Goal: Information Seeking & Learning: Learn about a topic

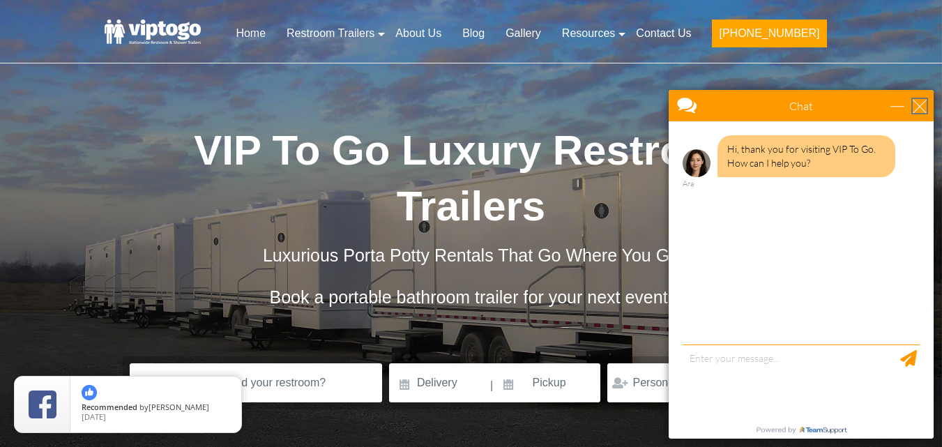
click at [925, 103] on div "close" at bounding box center [920, 106] width 14 height 14
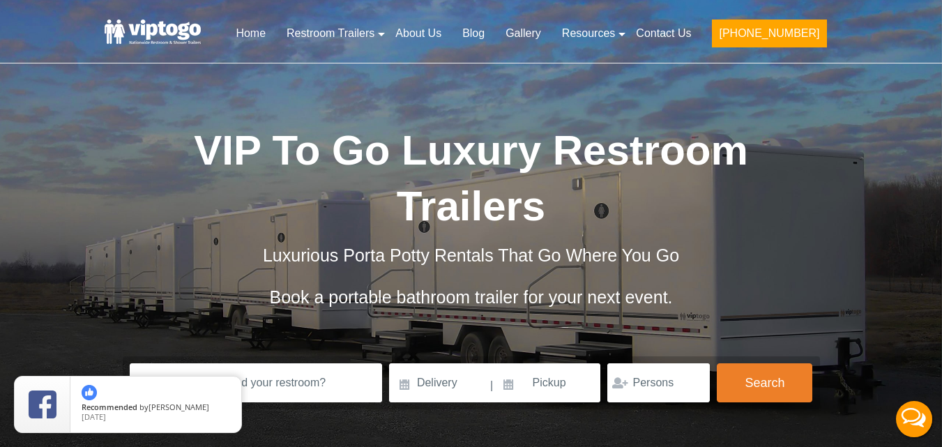
click at [925, 103] on div "Risk-Free Reservation! Free cancellation up to 48 hours before delivery. Book n…" at bounding box center [471, 254] width 942 height 509
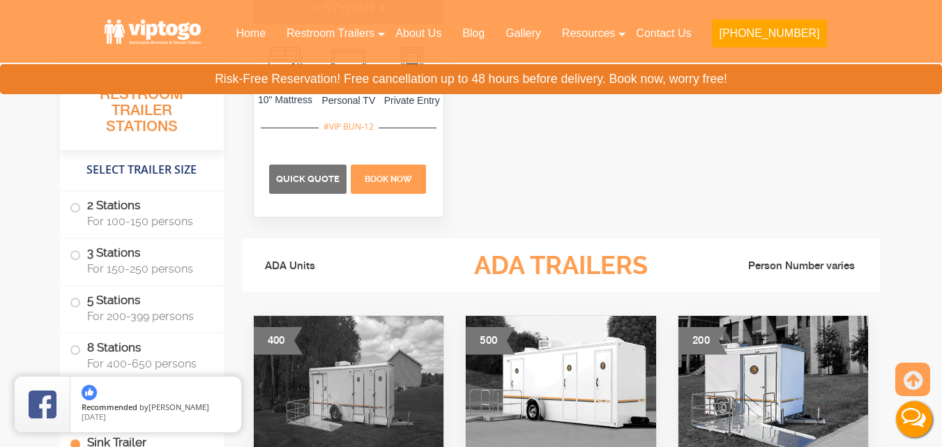
scroll to position [4846, 0]
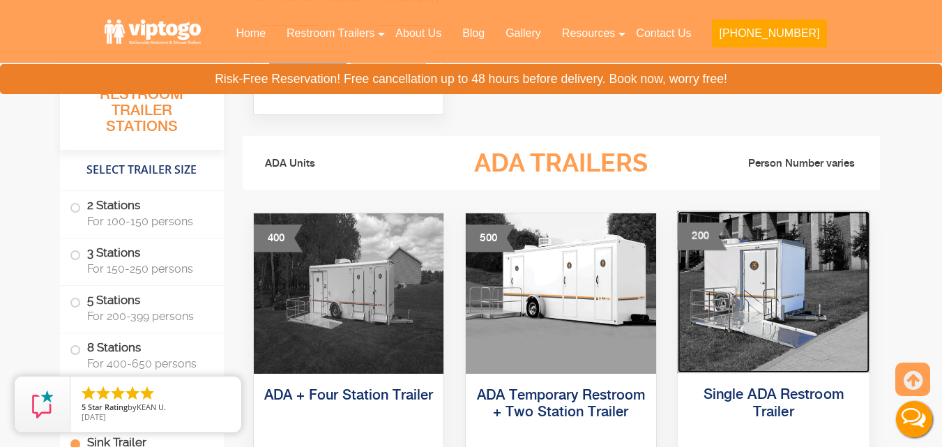
click at [764, 284] on img at bounding box center [773, 292] width 192 height 162
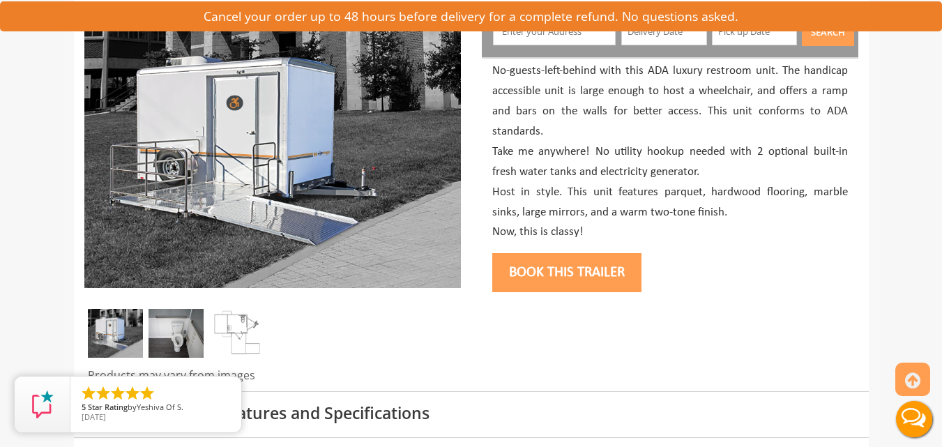
scroll to position [232, 0]
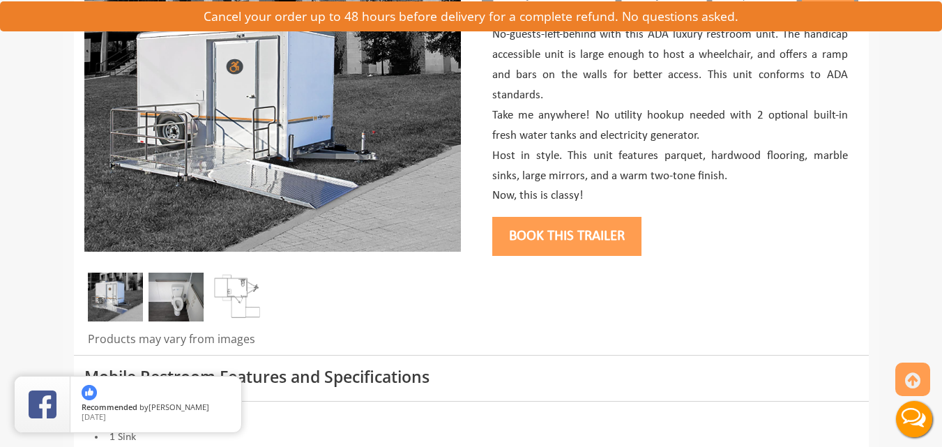
click at [245, 292] on img at bounding box center [237, 297] width 55 height 49
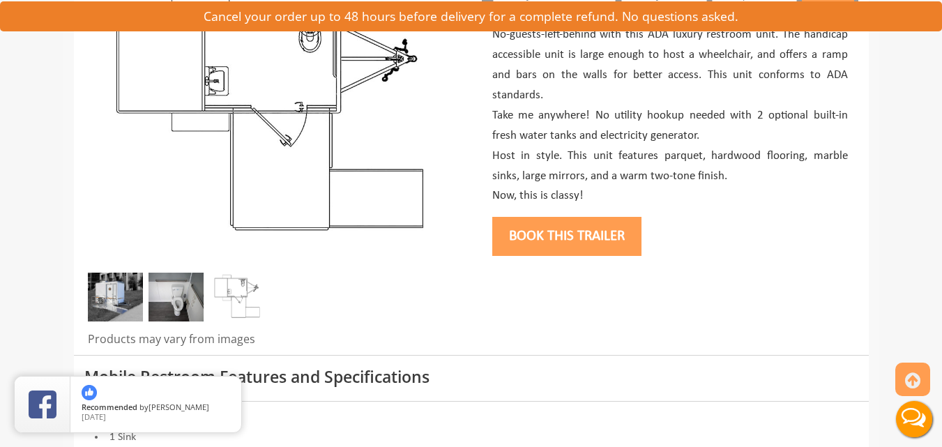
click at [245, 292] on img at bounding box center [237, 297] width 55 height 49
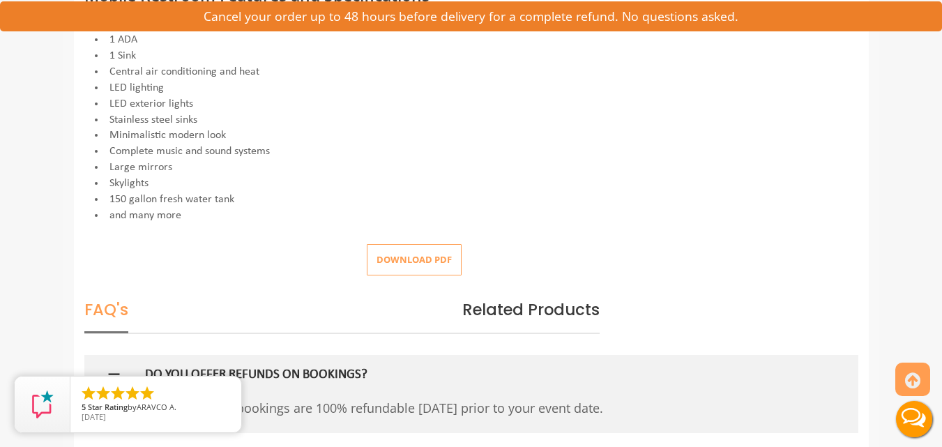
scroll to position [651, 0]
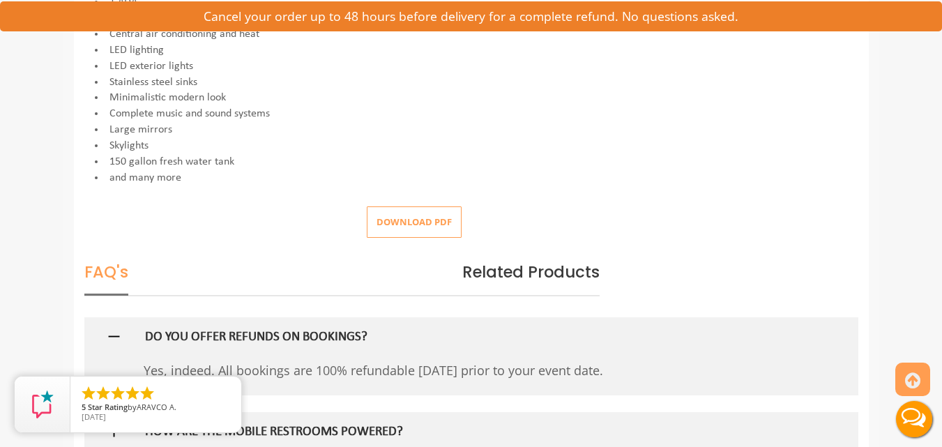
click at [435, 222] on button "Download pdf" at bounding box center [414, 221] width 95 height 31
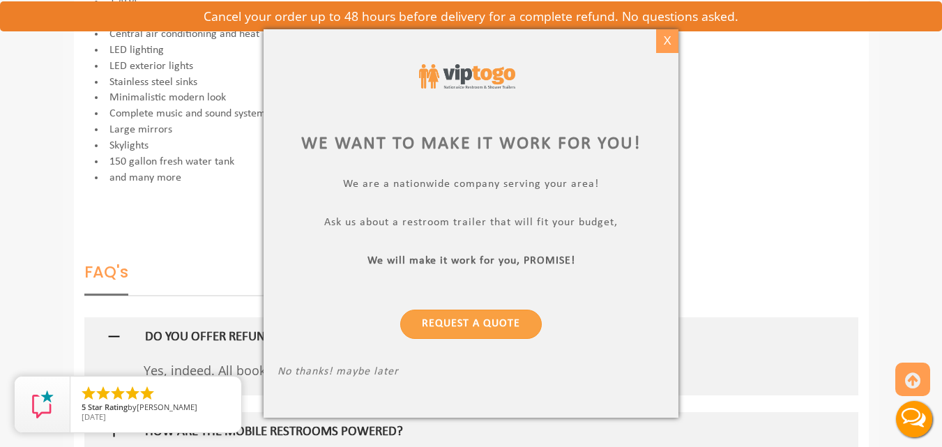
click at [666, 47] on div "X" at bounding box center [667, 41] width 22 height 24
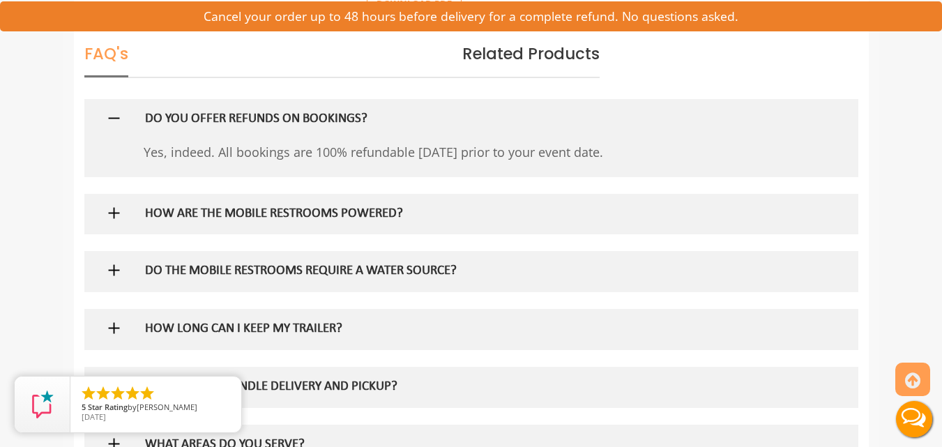
scroll to position [874, 0]
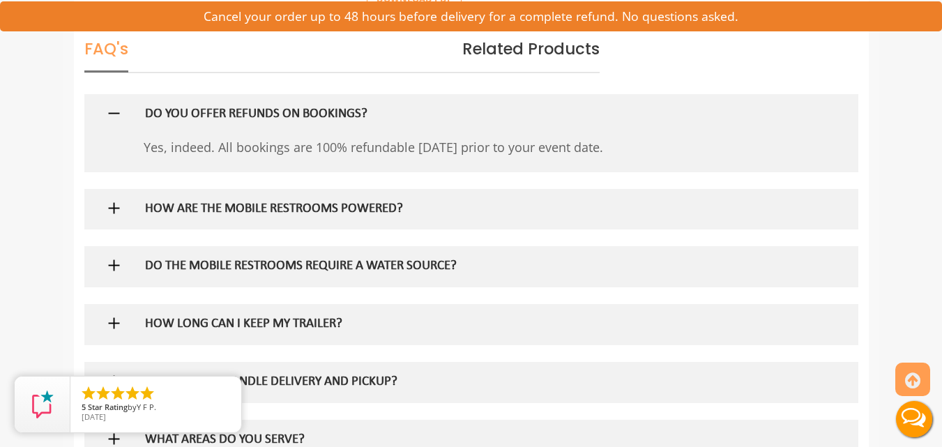
click at [820, 210] on div at bounding box center [471, 209] width 753 height 40
click at [344, 203] on h5 "HOW ARE THE MOBILE RESTROOMS POWERED?" at bounding box center [448, 209] width 607 height 15
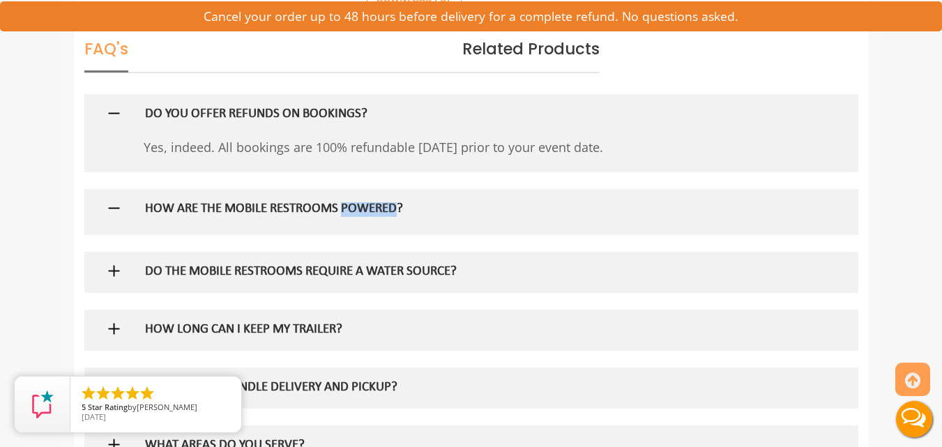
click at [344, 203] on h5 "HOW ARE THE MOBILE RESTROOMS POWERED?" at bounding box center [448, 209] width 607 height 15
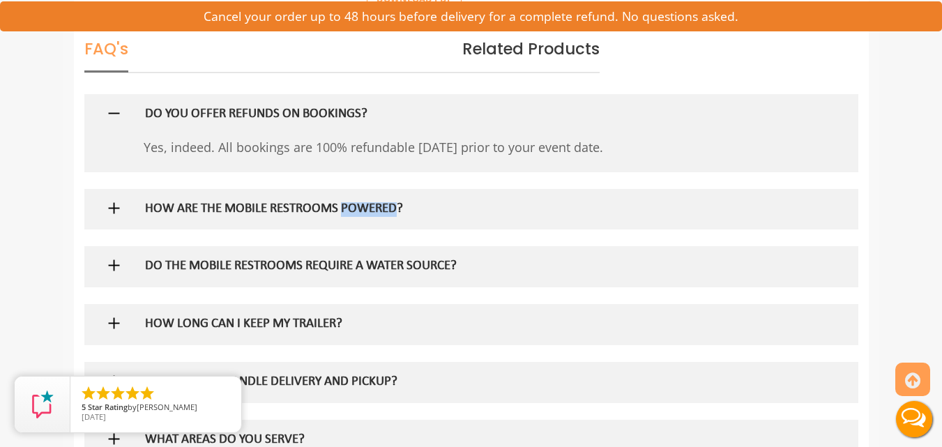
click at [344, 203] on h5 "HOW ARE THE MOBILE RESTROOMS POWERED?" at bounding box center [448, 209] width 607 height 15
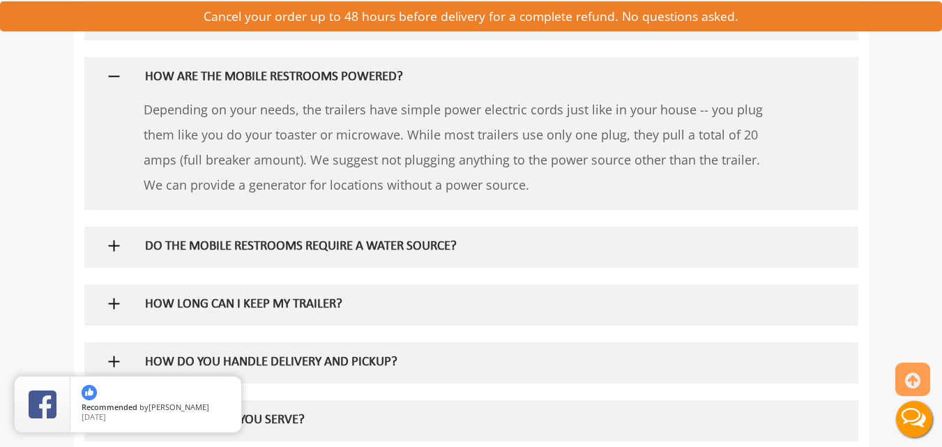
scroll to position [1032, 0]
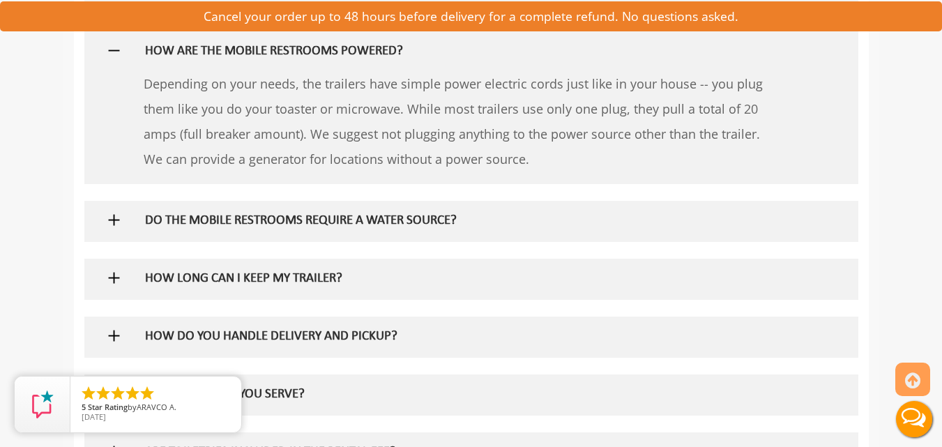
click at [844, 228] on div at bounding box center [471, 221] width 753 height 40
click at [822, 212] on div at bounding box center [471, 221] width 753 height 40
click at [603, 215] on h5 "DO THE MOBILE RESTROOMS REQUIRE A WATER SOURCE?" at bounding box center [448, 221] width 607 height 15
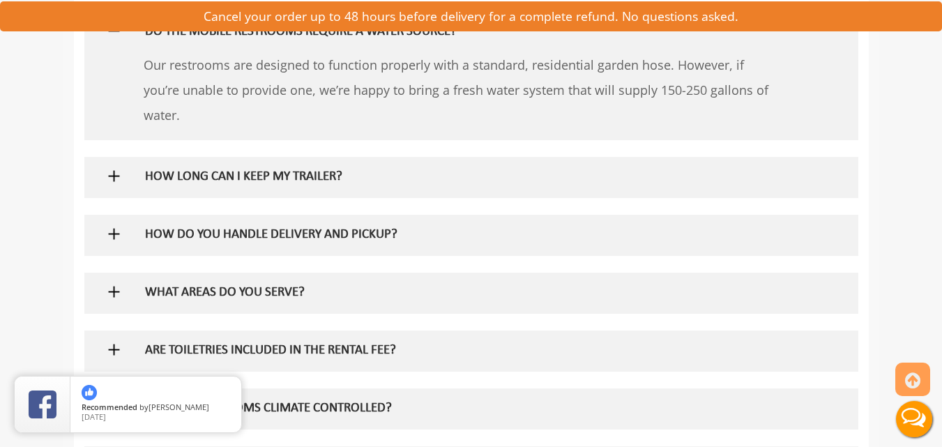
scroll to position [1227, 0]
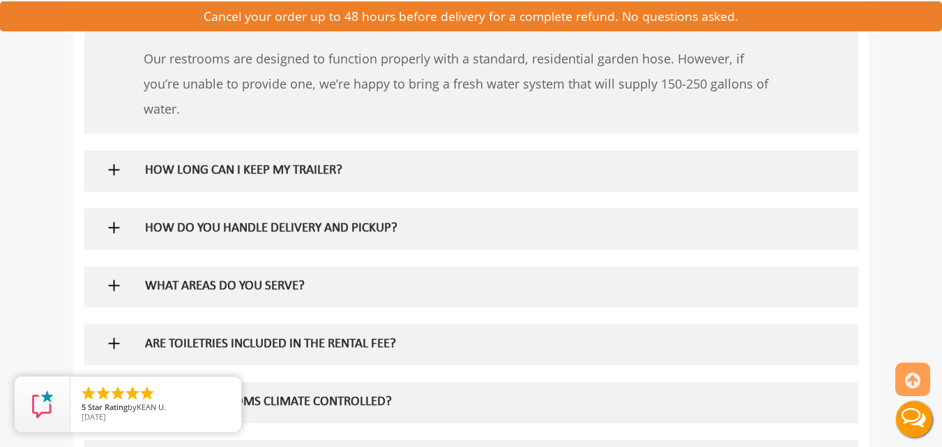
click at [828, 166] on div at bounding box center [471, 171] width 753 height 40
click at [802, 176] on div at bounding box center [471, 171] width 753 height 40
click at [799, 181] on div at bounding box center [471, 171] width 753 height 40
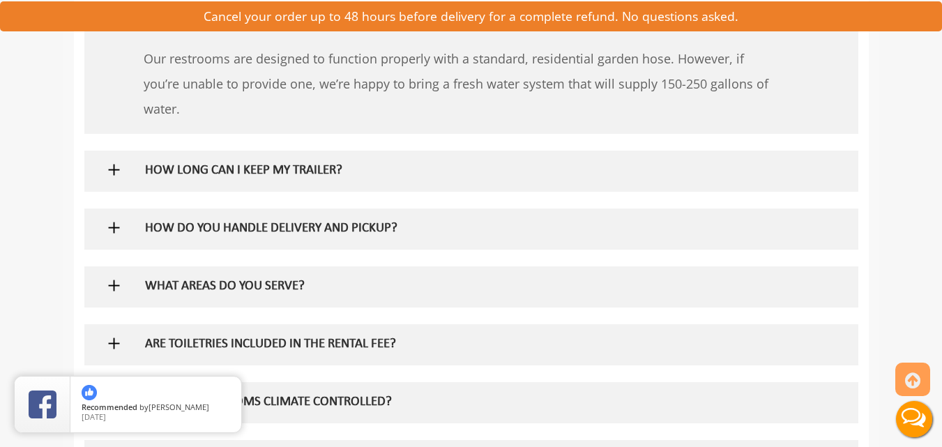
click at [799, 181] on div at bounding box center [471, 171] width 753 height 40
click at [293, 153] on div "HOW LONG CAN I KEEP MY TRAILER?" at bounding box center [449, 171] width 628 height 40
click at [299, 172] on h5 "HOW LONG CAN I KEEP MY TRAILER?" at bounding box center [448, 171] width 607 height 15
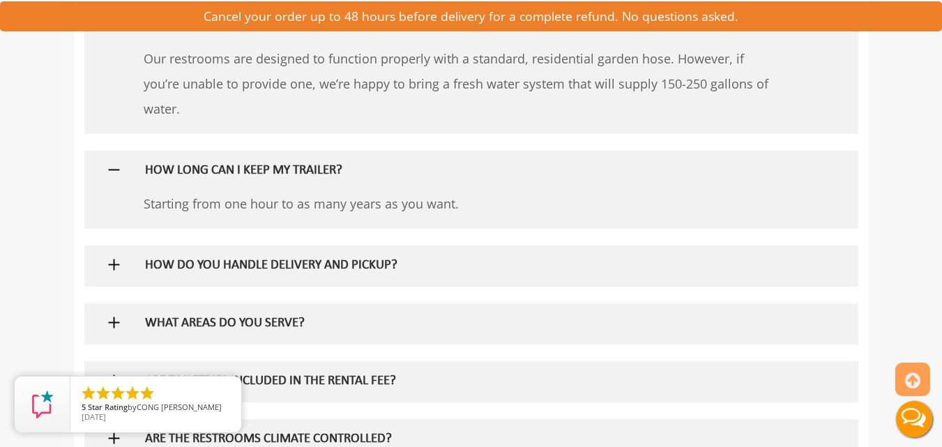
click at [268, 268] on h5 "HOW DO YOU HANDLE DELIVERY AND PICKUP?" at bounding box center [448, 266] width 607 height 15
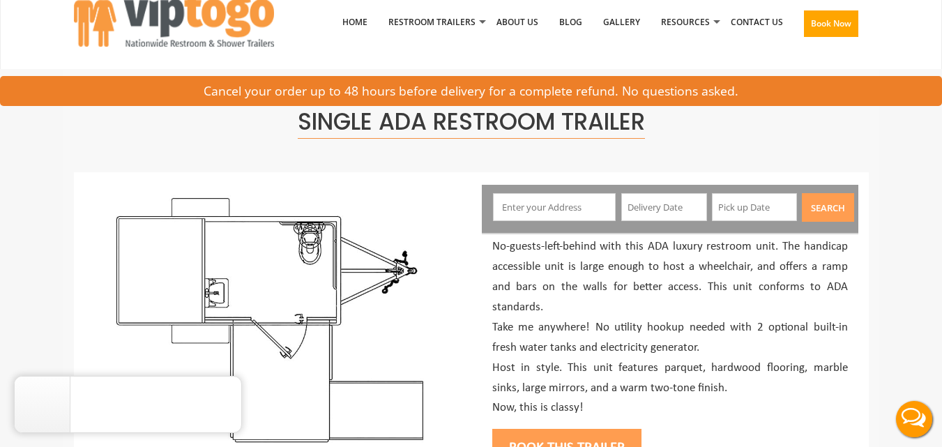
scroll to position [0, 0]
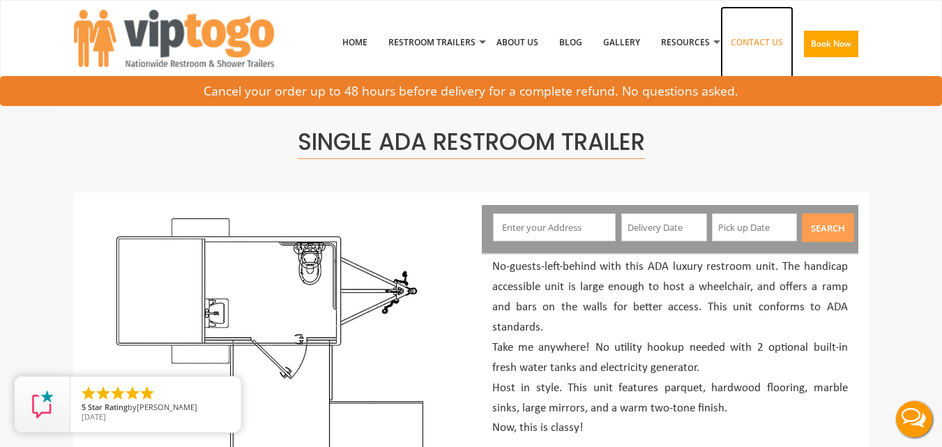
click at [757, 47] on link "Contact Us" at bounding box center [756, 42] width 73 height 73
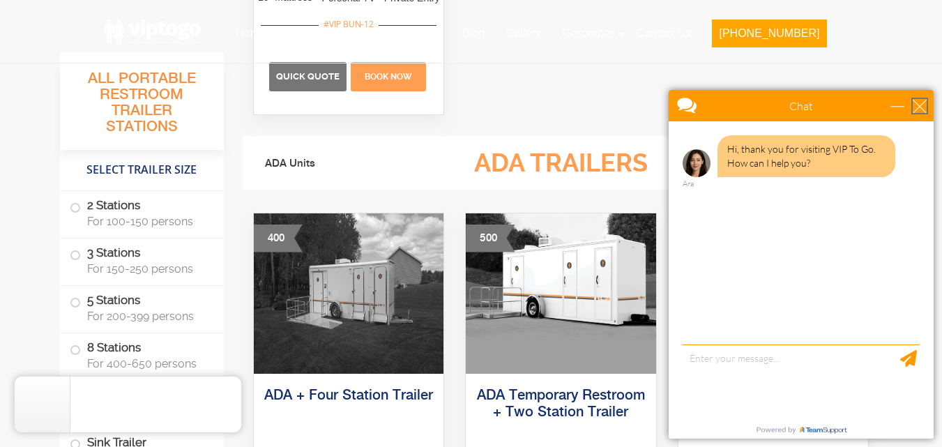
click at [918, 106] on div "close" at bounding box center [920, 106] width 14 height 14
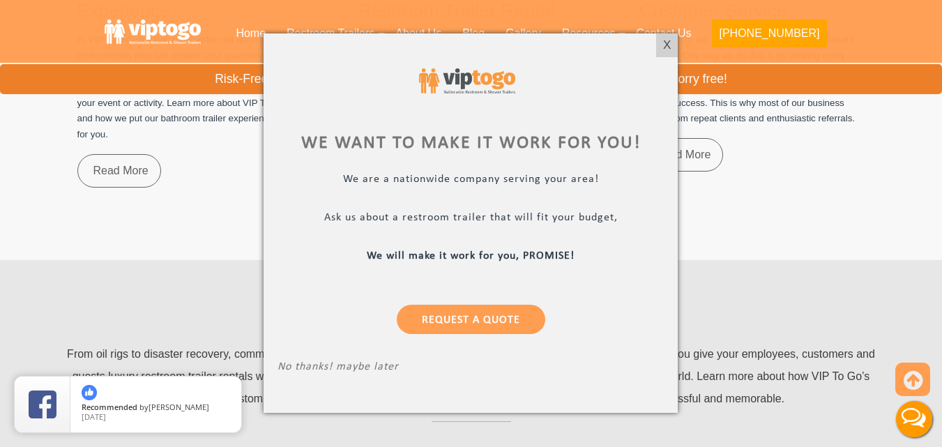
scroll to position [9045, 0]
